Goal: Information Seeking & Learning: Learn about a topic

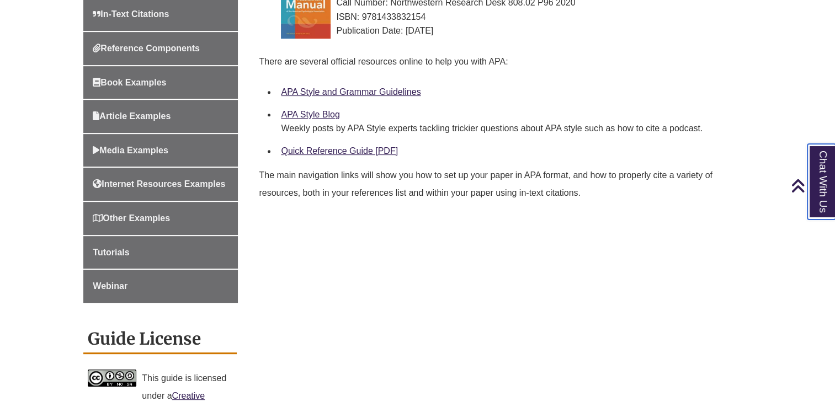
scroll to position [364, 0]
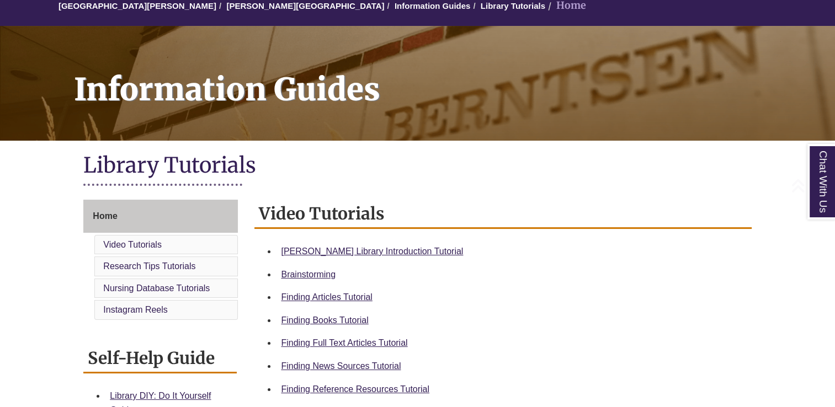
scroll to position [331, 0]
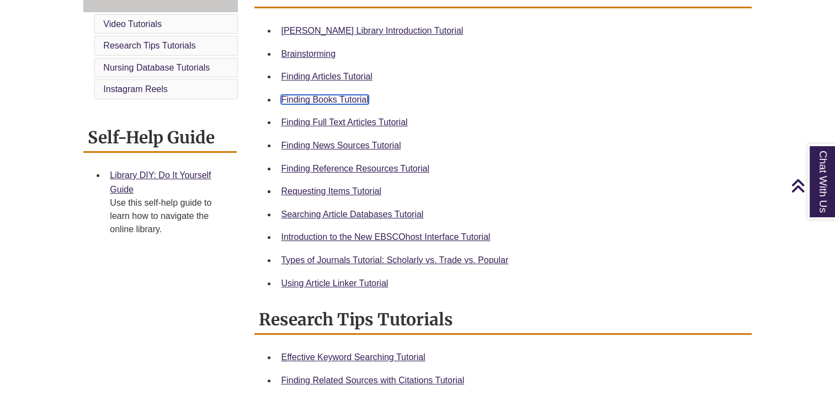
click at [309, 101] on link "Finding Books Tutorial" at bounding box center [324, 99] width 87 height 9
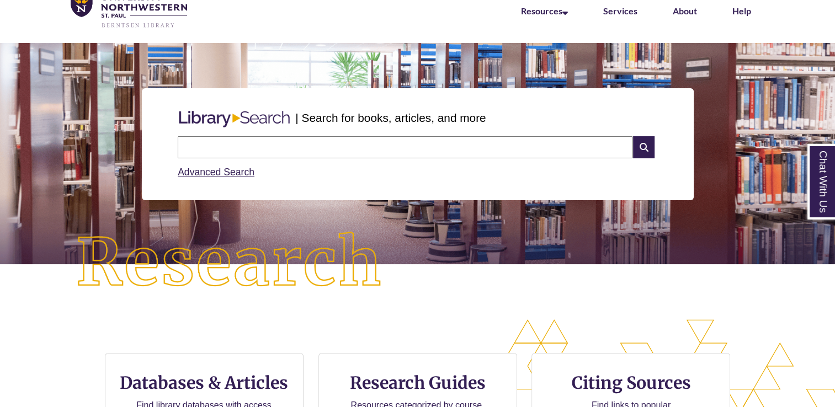
scroll to position [241, 834]
click at [389, 140] on input "text" at bounding box center [405, 147] width 455 height 22
click at [351, 146] on input "**********" at bounding box center [405, 147] width 455 height 22
type input "**********"
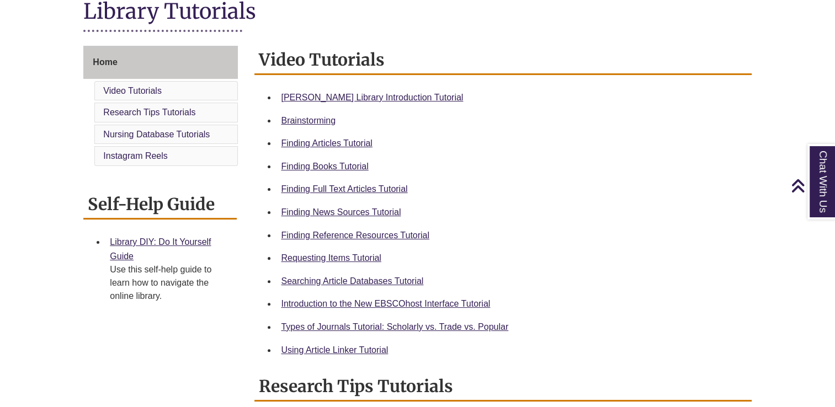
scroll to position [331, 0]
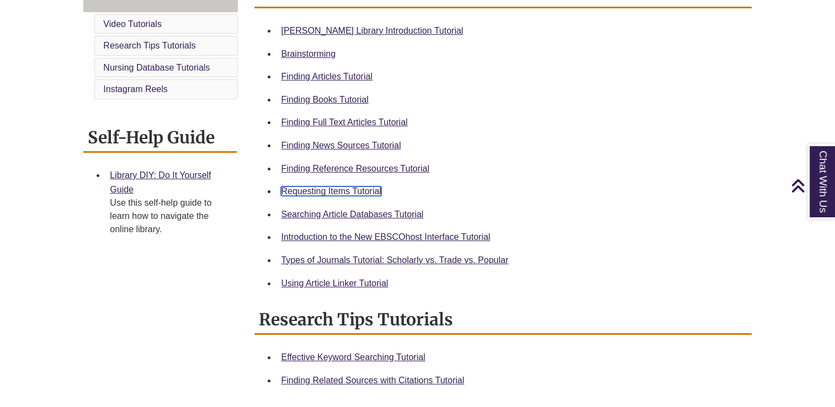
click at [360, 189] on link "Requesting Items Tutorial" at bounding box center [331, 190] width 100 height 9
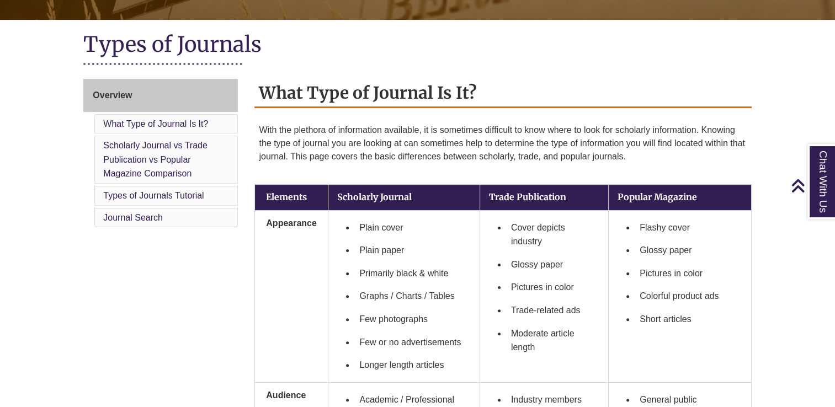
scroll to position [221, 0]
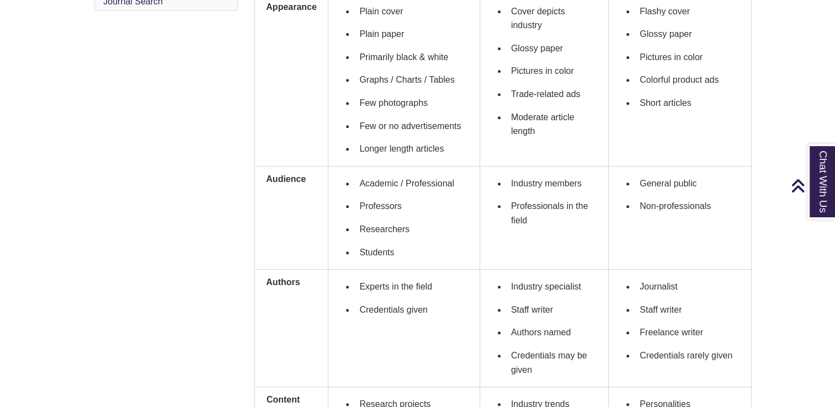
scroll to position [441, 0]
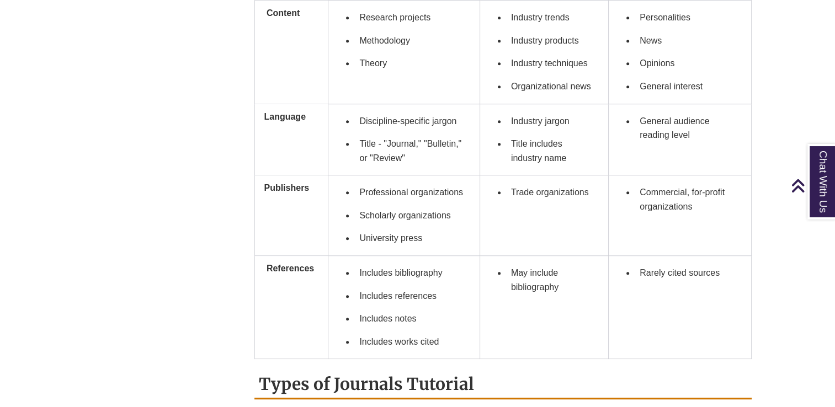
scroll to position [883, 0]
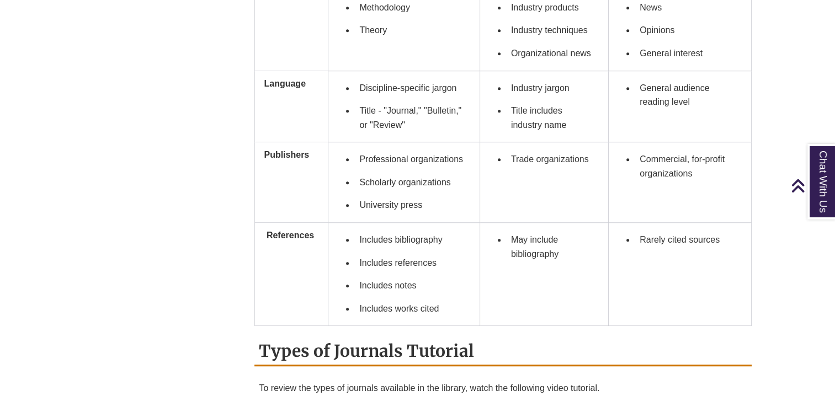
scroll to position [883, 0]
